Goal: Navigation & Orientation: Understand site structure

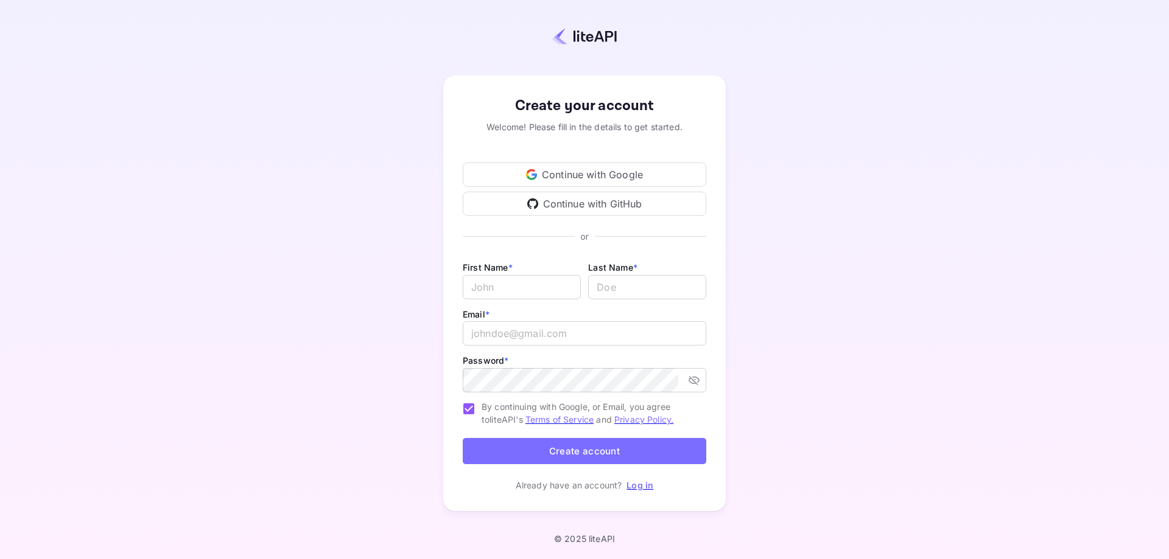
click at [585, 201] on div "Continue with GitHub" at bounding box center [585, 204] width 244 height 24
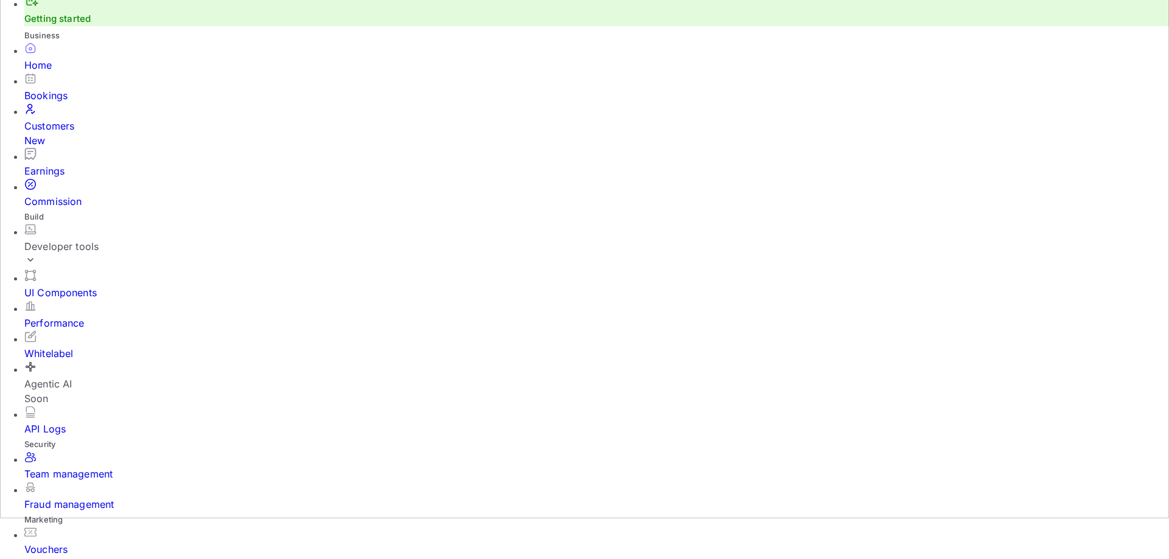
click at [103, 103] on div "Bookings" at bounding box center [596, 95] width 1144 height 15
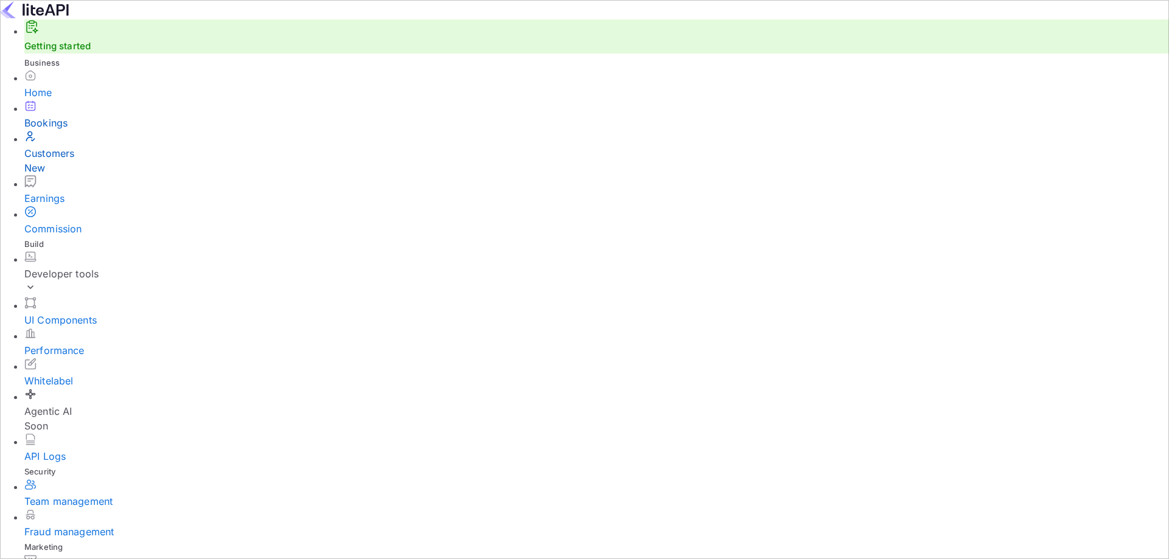
click at [110, 168] on div "Customers New" at bounding box center [596, 160] width 1144 height 29
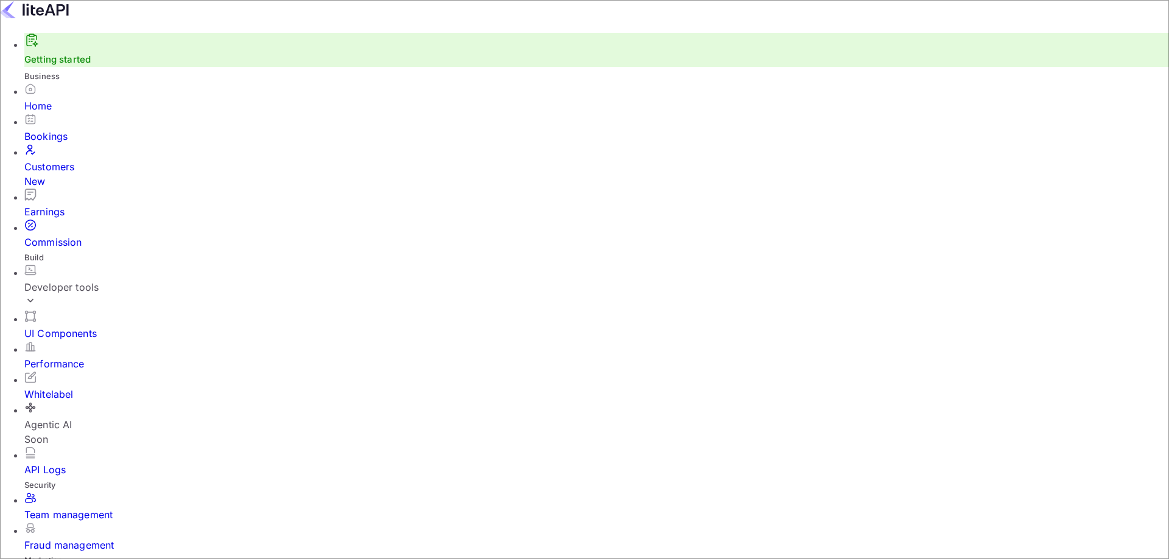
click at [80, 113] on div "Home" at bounding box center [596, 106] width 1144 height 15
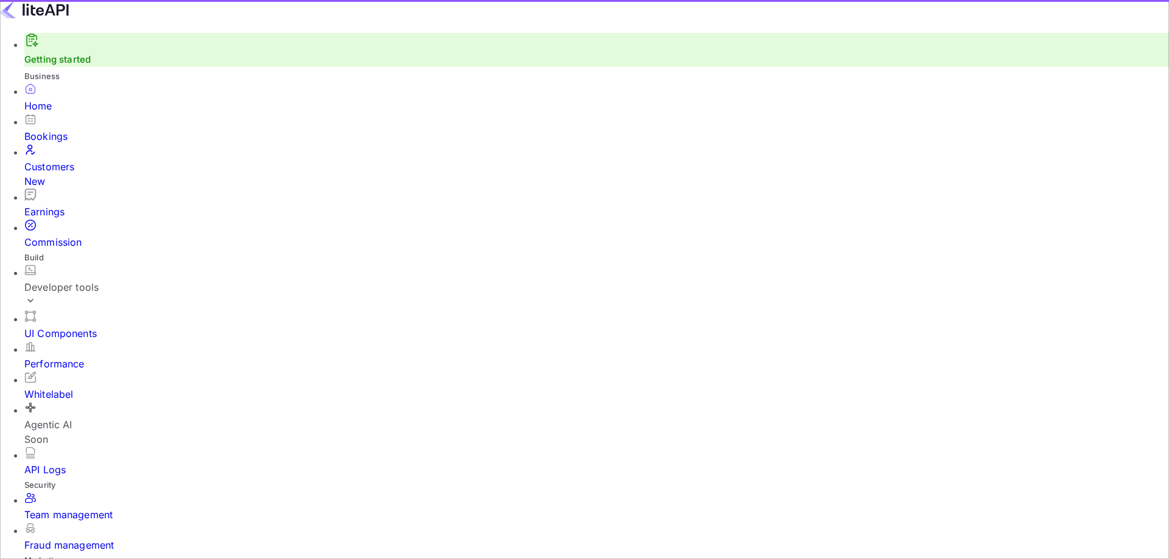
scroll to position [1, 1]
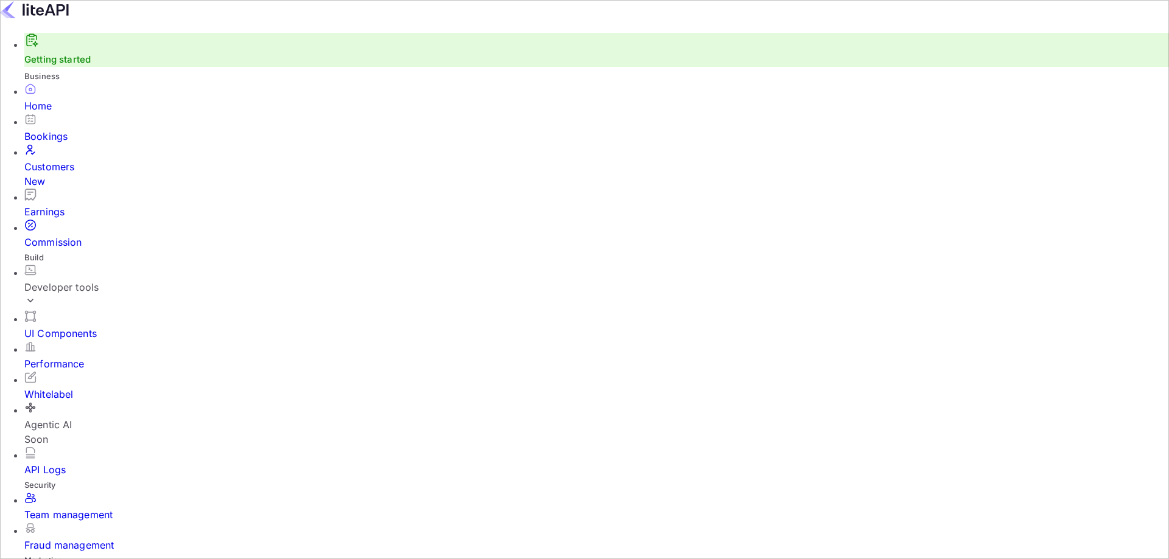
click at [75, 65] on link "Getting started" at bounding box center [57, 60] width 66 height 12
